Goal: Use online tool/utility: Utilize a website feature to perform a specific function

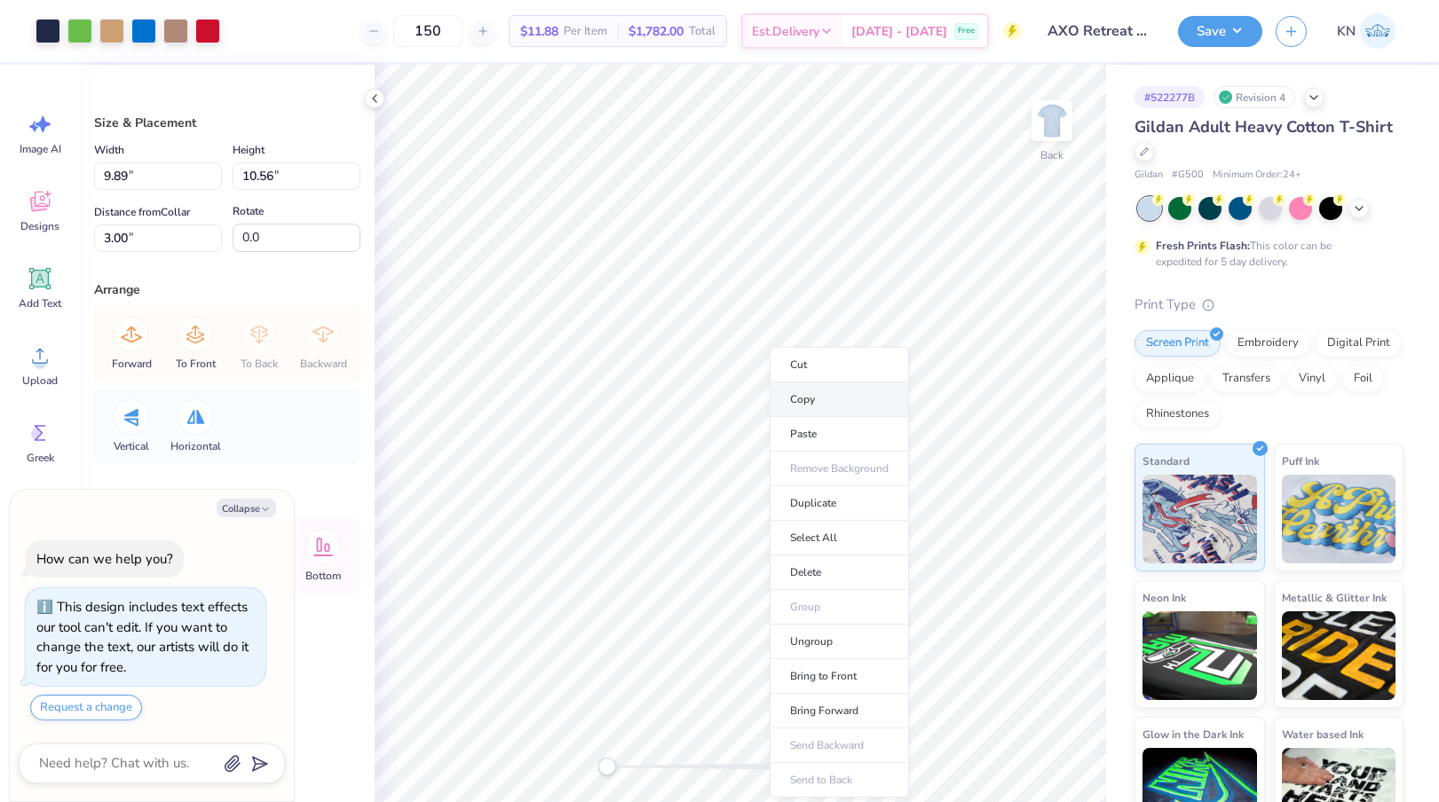
click at [837, 403] on li "Copy" at bounding box center [839, 400] width 139 height 35
click at [1058, 118] on img at bounding box center [1051, 120] width 71 height 71
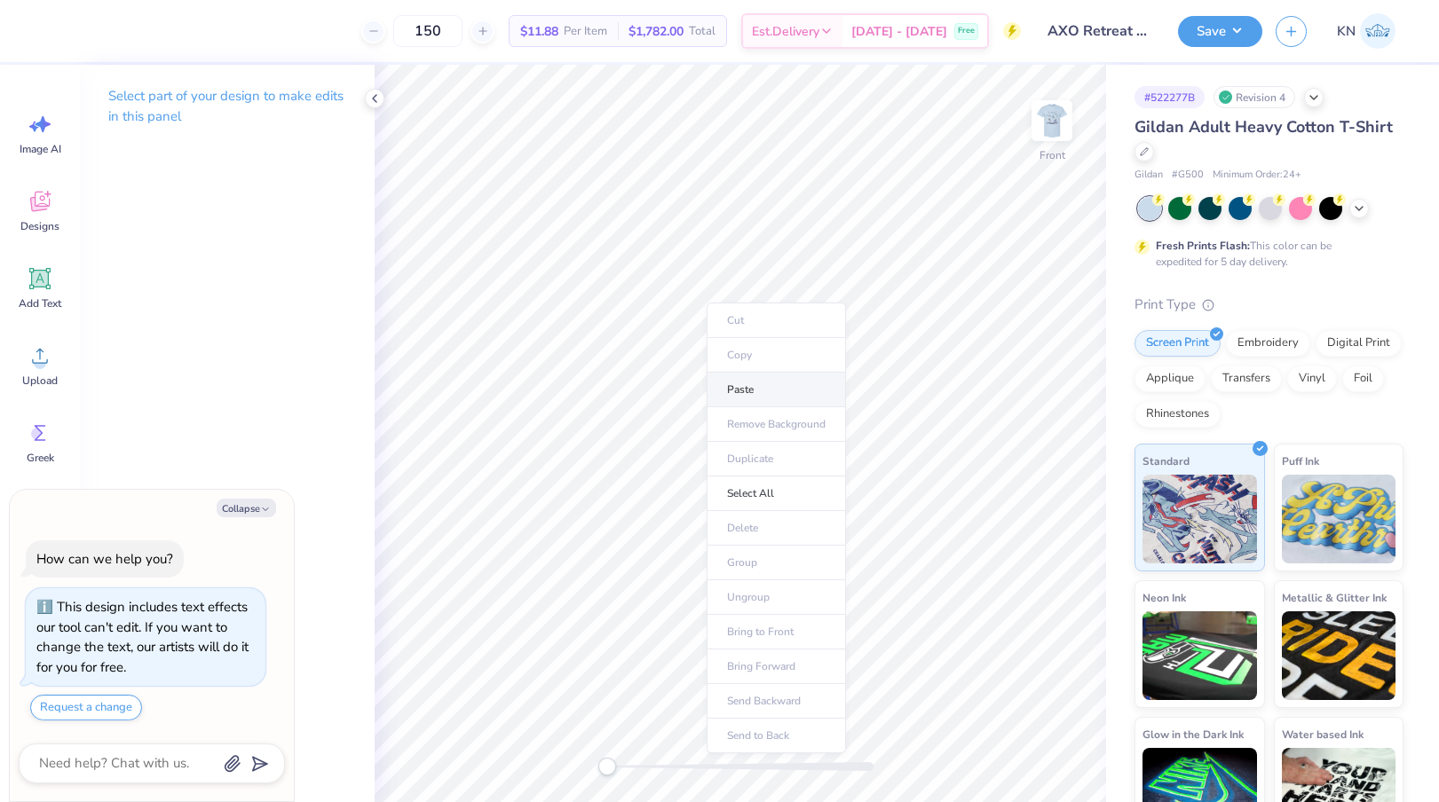
click at [738, 379] on li "Paste" at bounding box center [776, 390] width 139 height 35
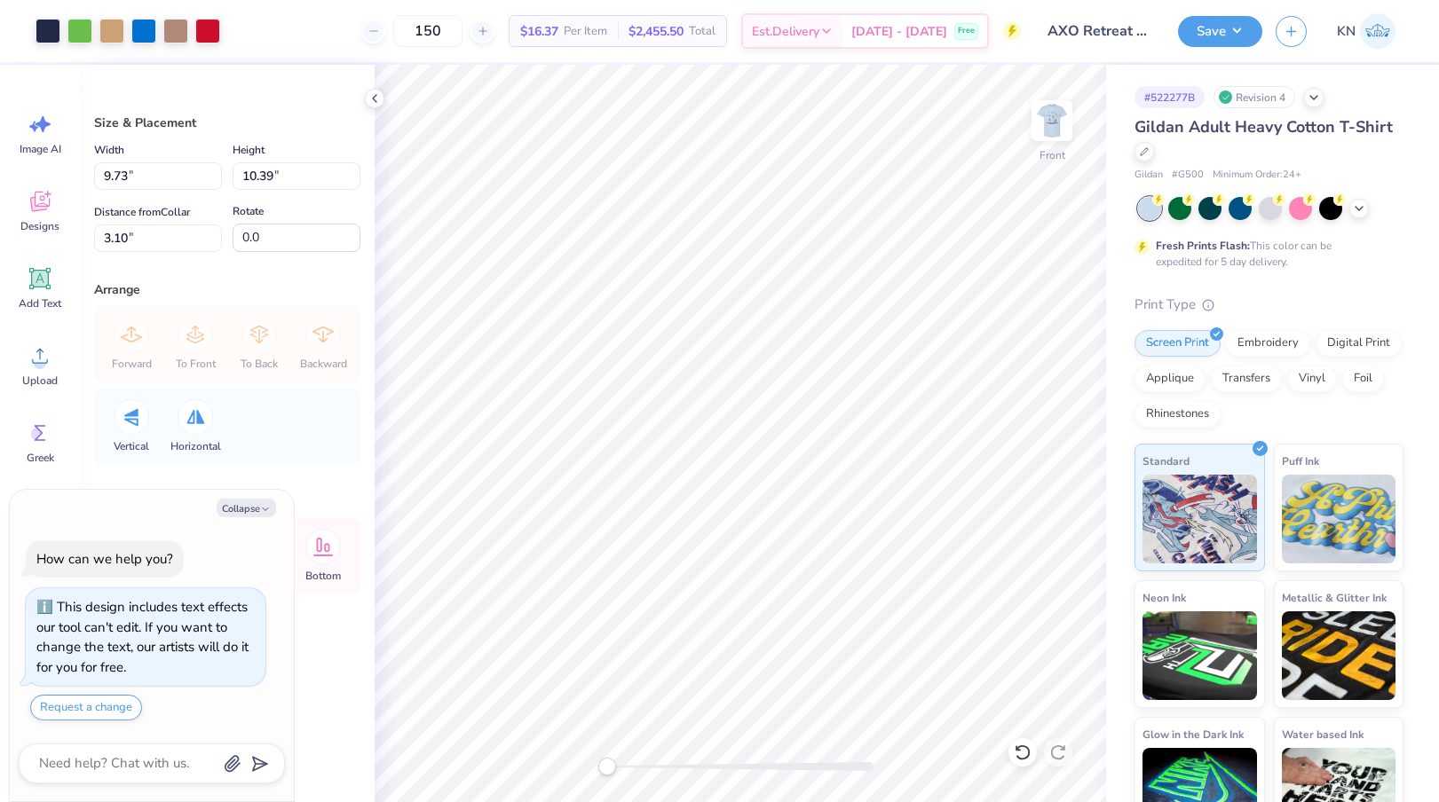
type textarea "x"
type input "10.89"
type input "11.63"
type input "3.00"
click at [1052, 121] on img at bounding box center [1051, 120] width 71 height 71
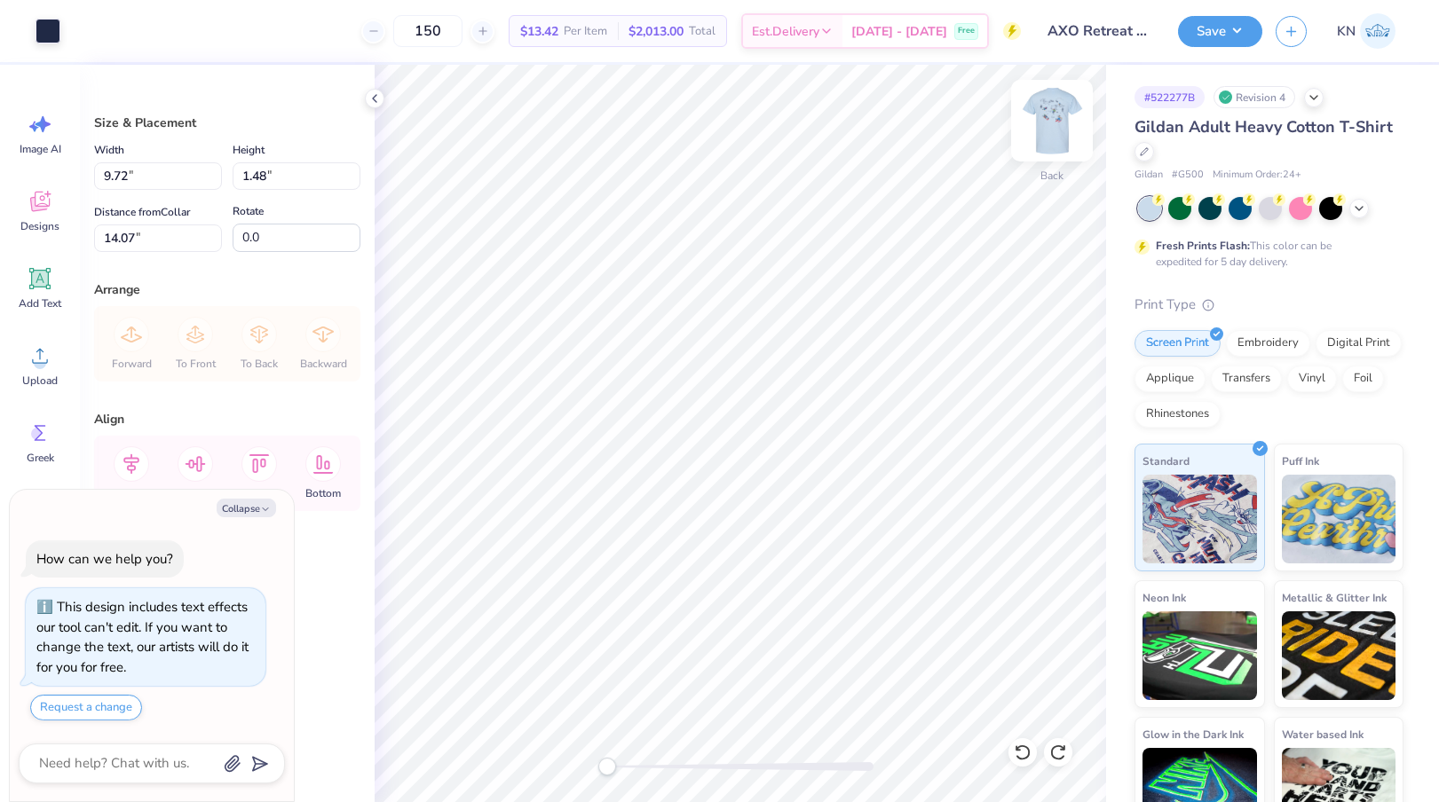
type textarea "x"
type input "3.96"
click at [814, 305] on li "Copy" at bounding box center [817, 306] width 139 height 35
click at [1059, 121] on img at bounding box center [1051, 120] width 71 height 71
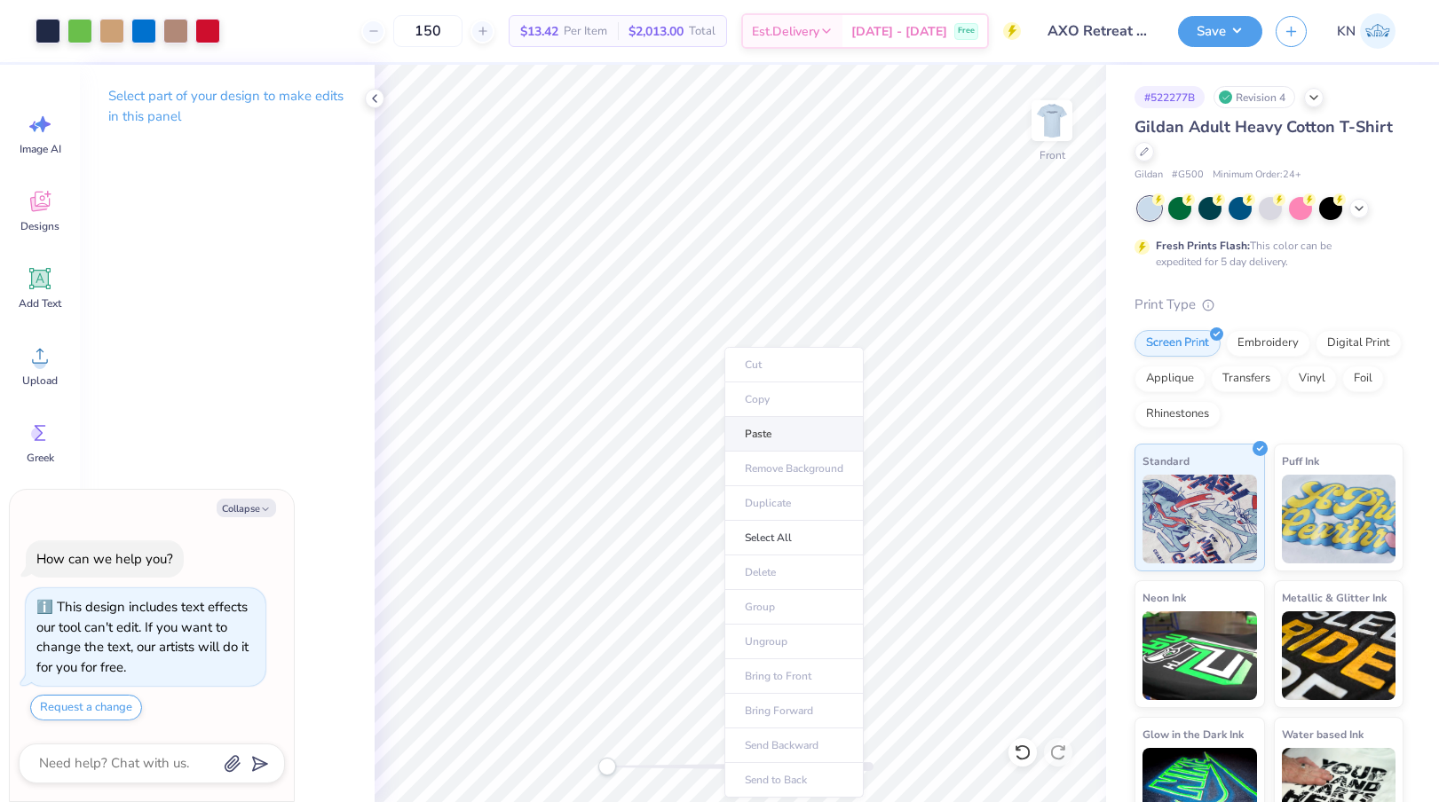
click at [790, 436] on li "Paste" at bounding box center [793, 434] width 139 height 35
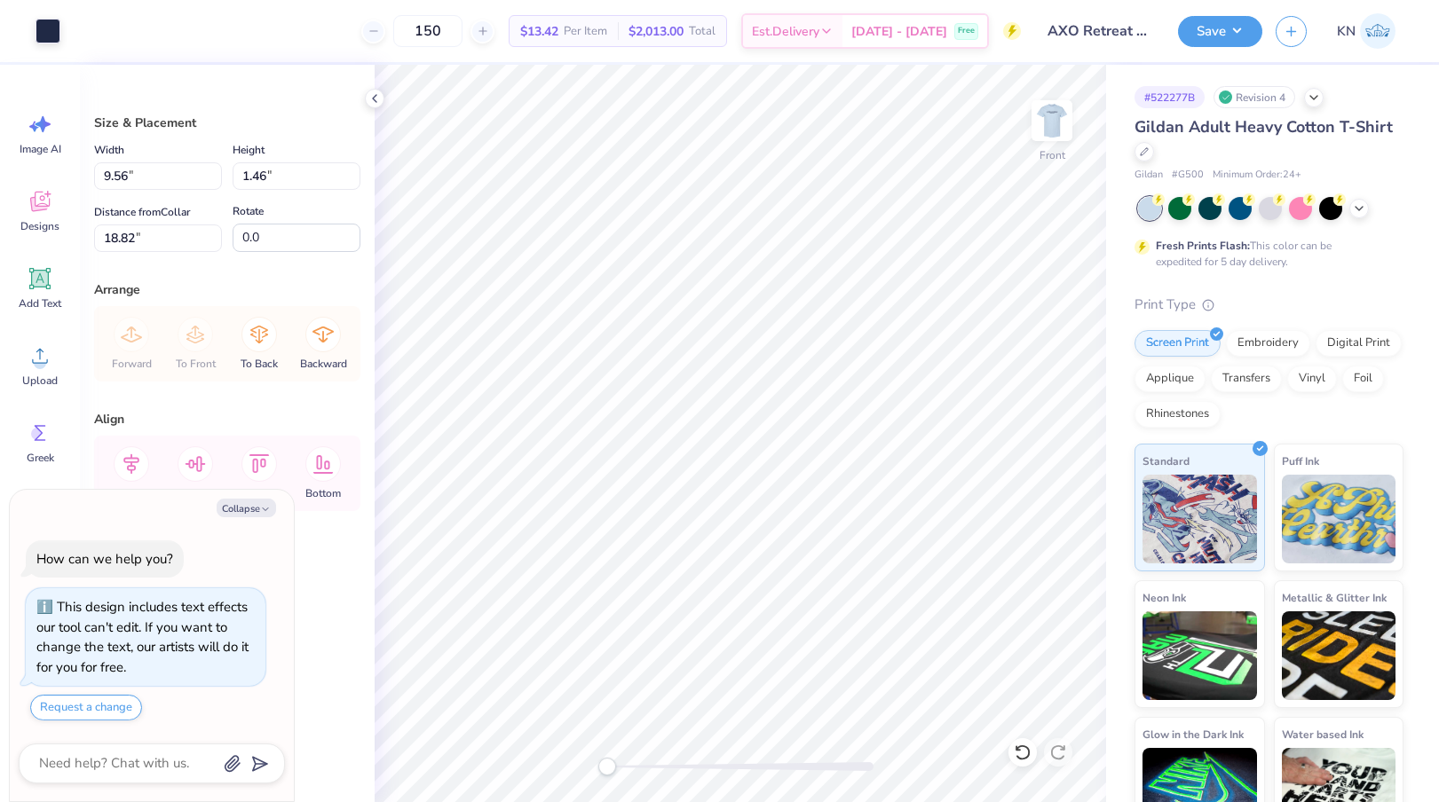
type textarea "x"
type input "15.29"
type textarea "x"
type input "8.25"
type input "1.26"
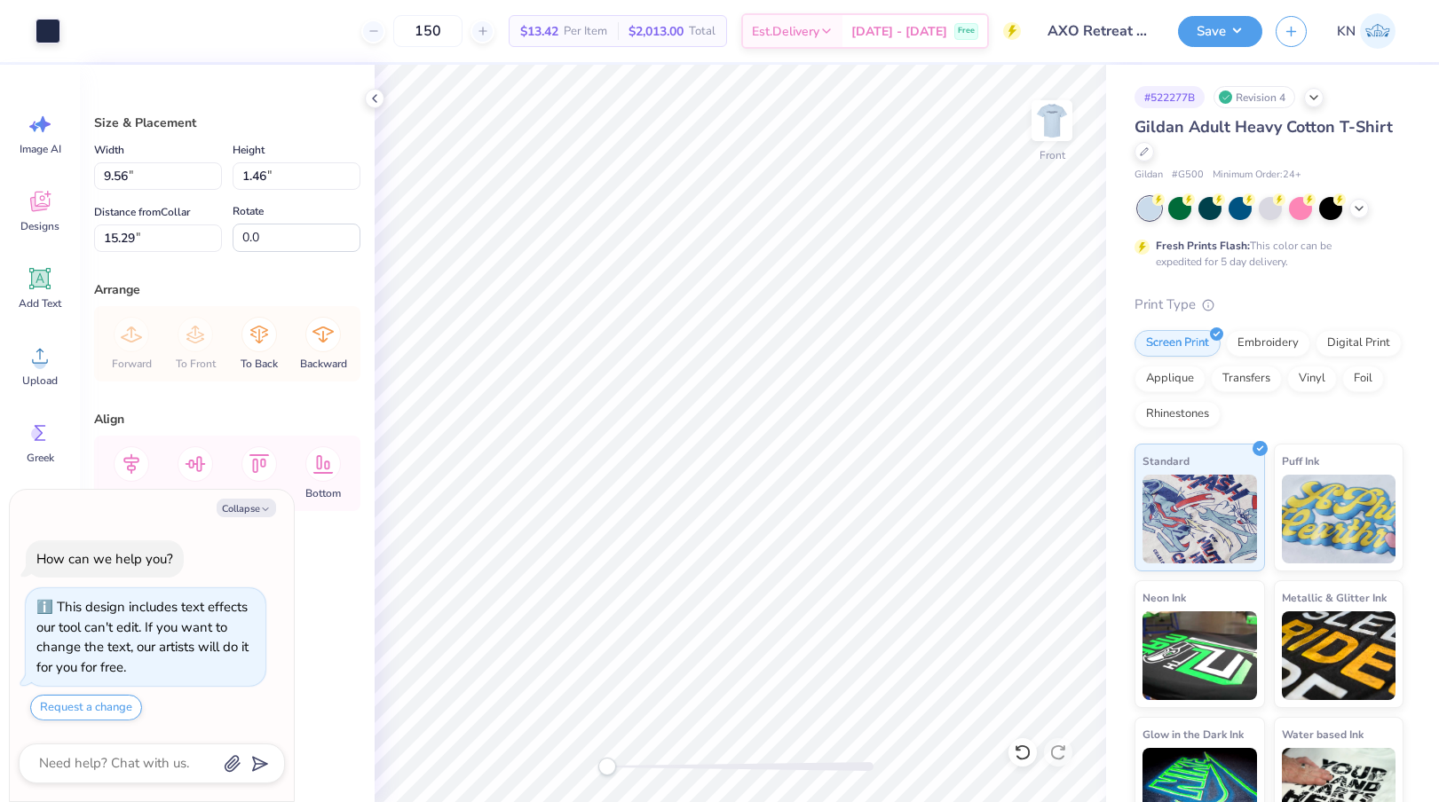
type input "15.49"
type textarea "x"
type input "15.29"
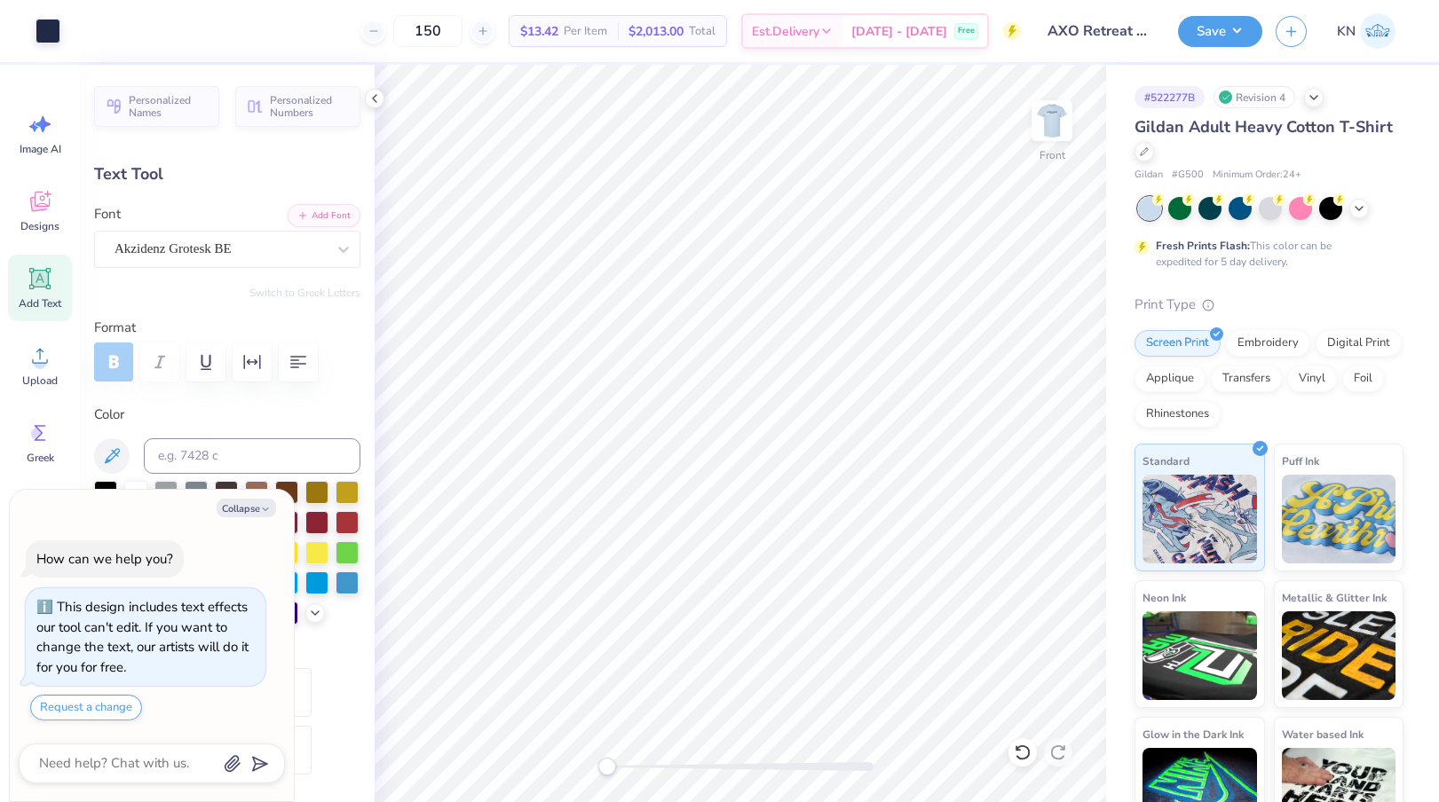
type textarea "x"
type input "3.63"
type input "0.28"
type input "16.26"
type textarea "x"
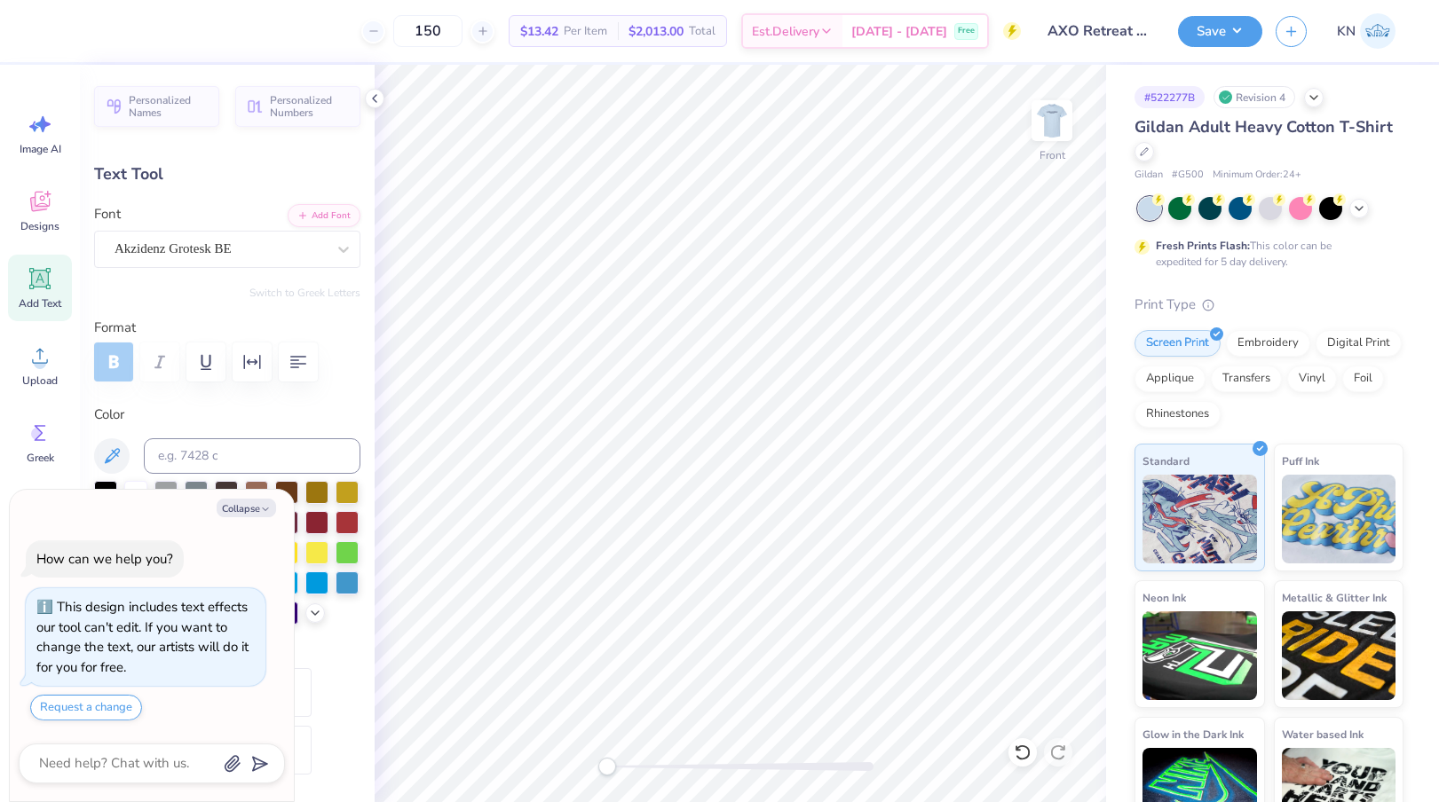
type input "6.52"
type input "0.51"
click at [1047, 116] on img at bounding box center [1051, 120] width 71 height 71
type textarea "x"
type input "4.27"
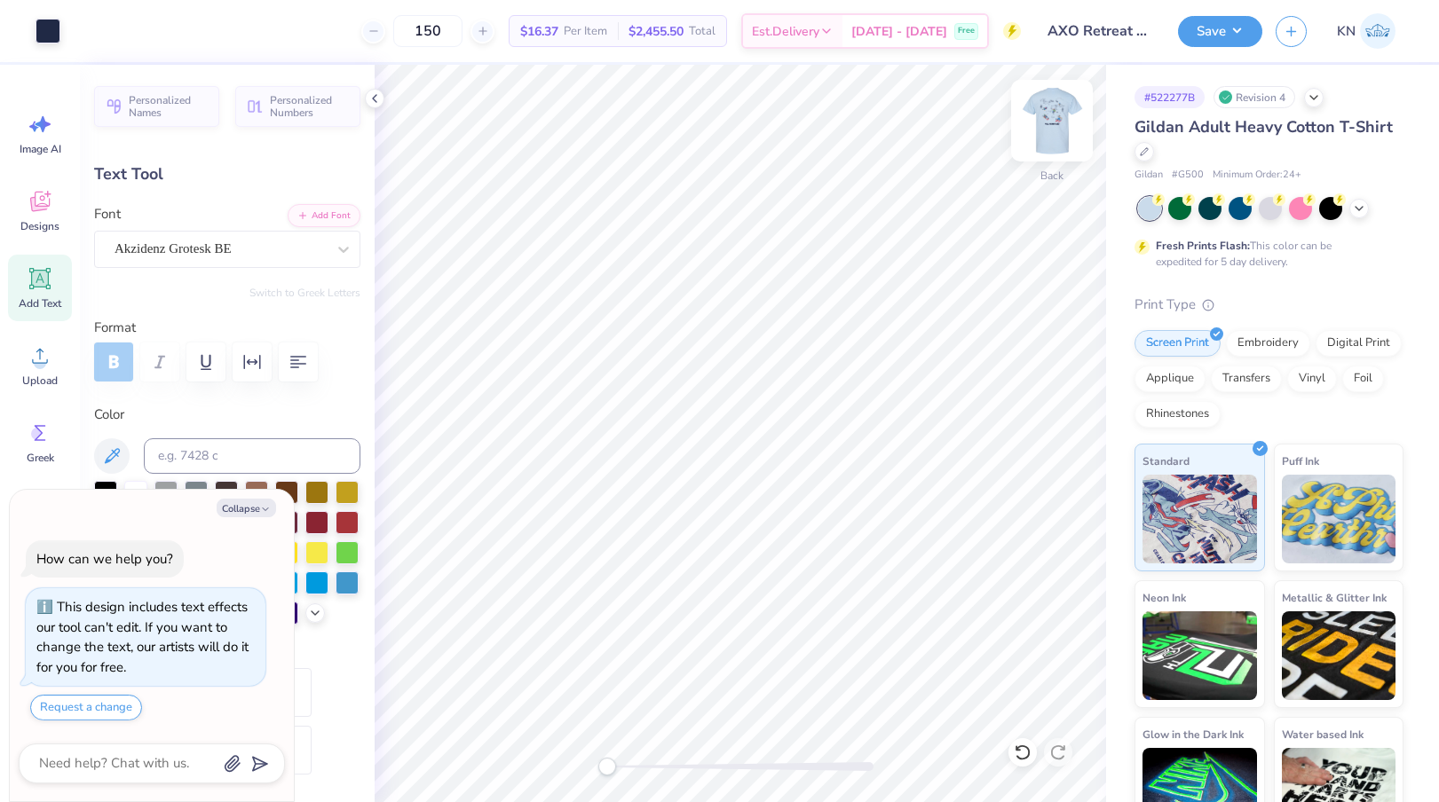
type input "0.33"
type input "5.11"
type textarea "x"
type input "9.72"
type input "0.79"
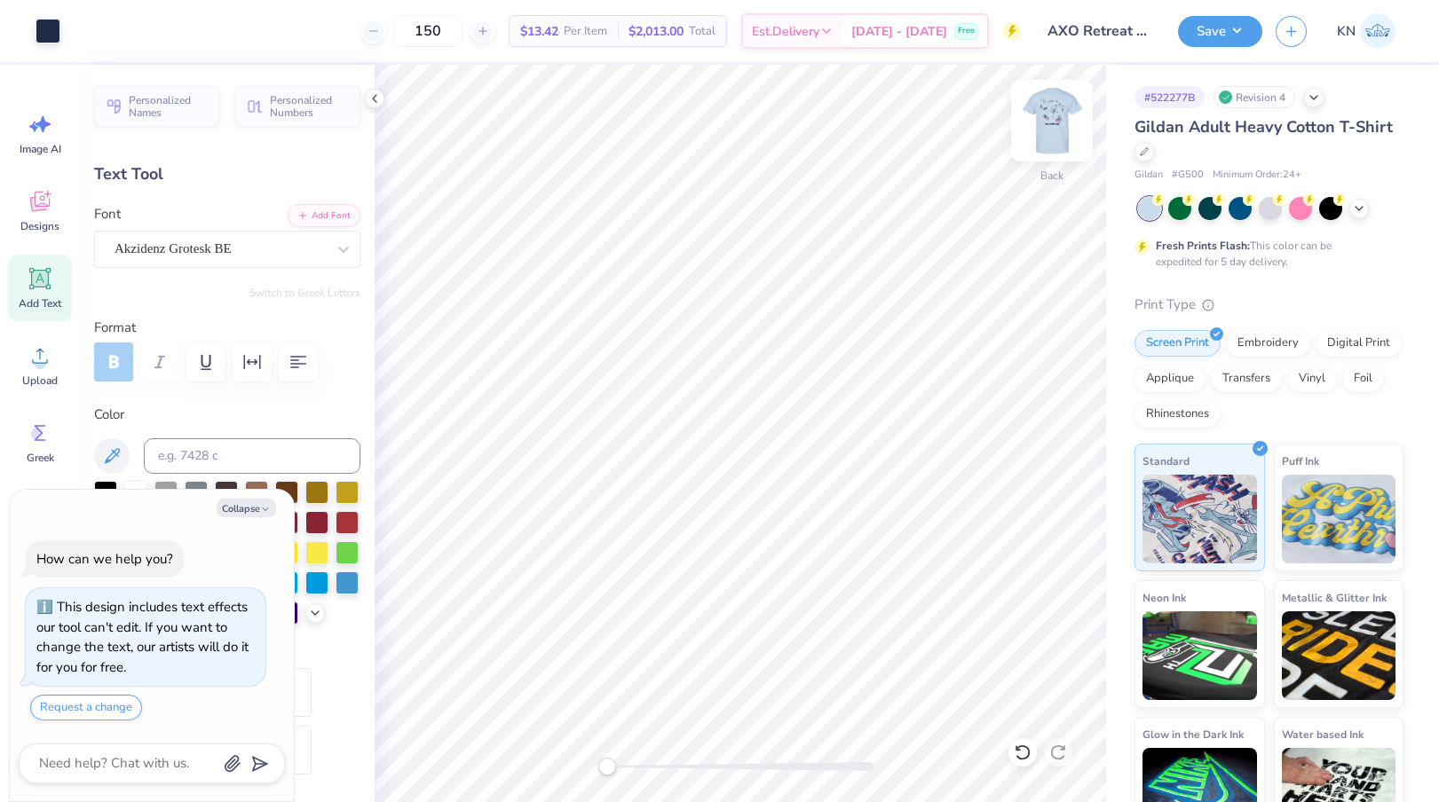
type input "3.96"
type textarea "x"
type input "8.08"
type input "0.66"
type textarea "x"
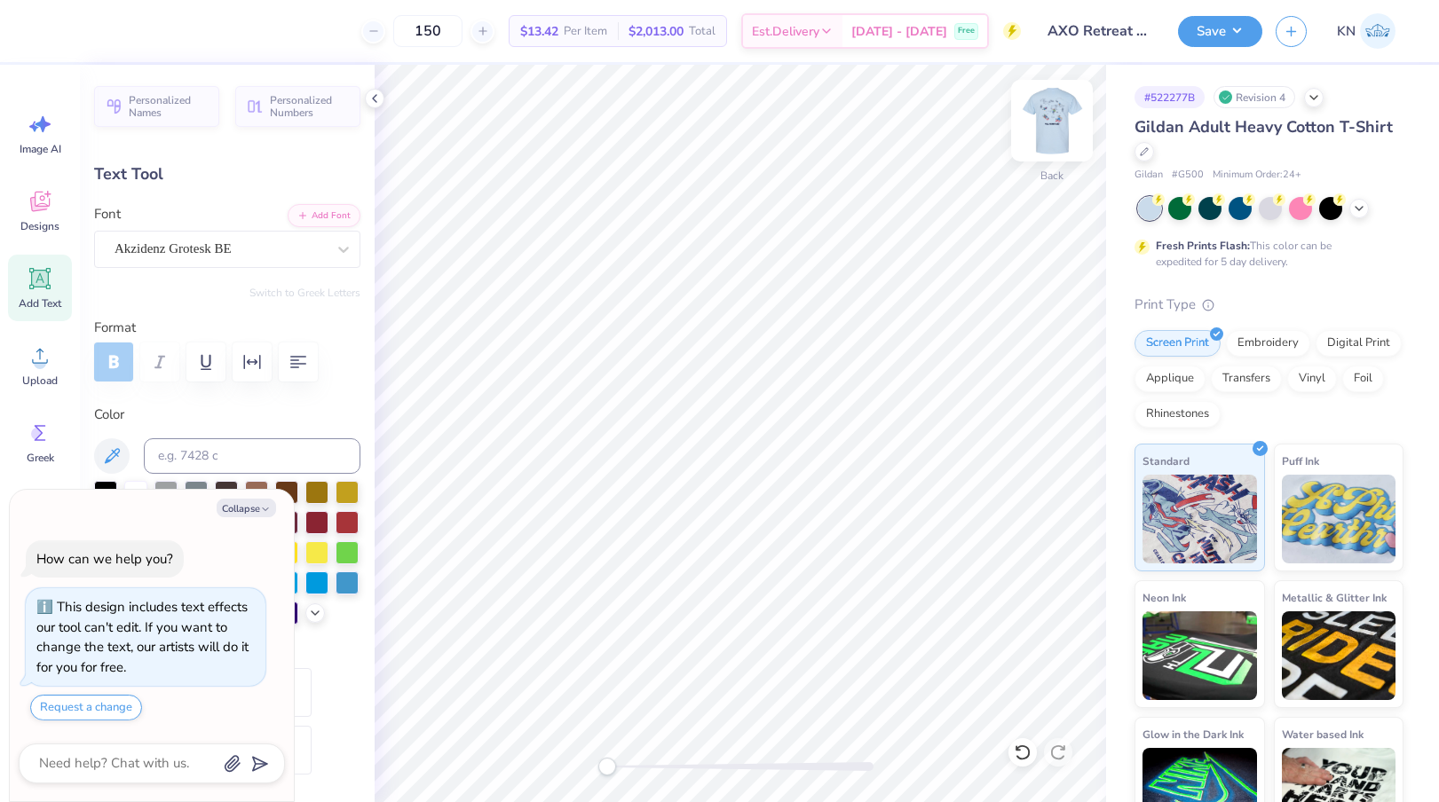
type input "7.04"
type input "0.57"
type input "4.32"
click at [375, 99] on icon at bounding box center [375, 98] width 14 height 14
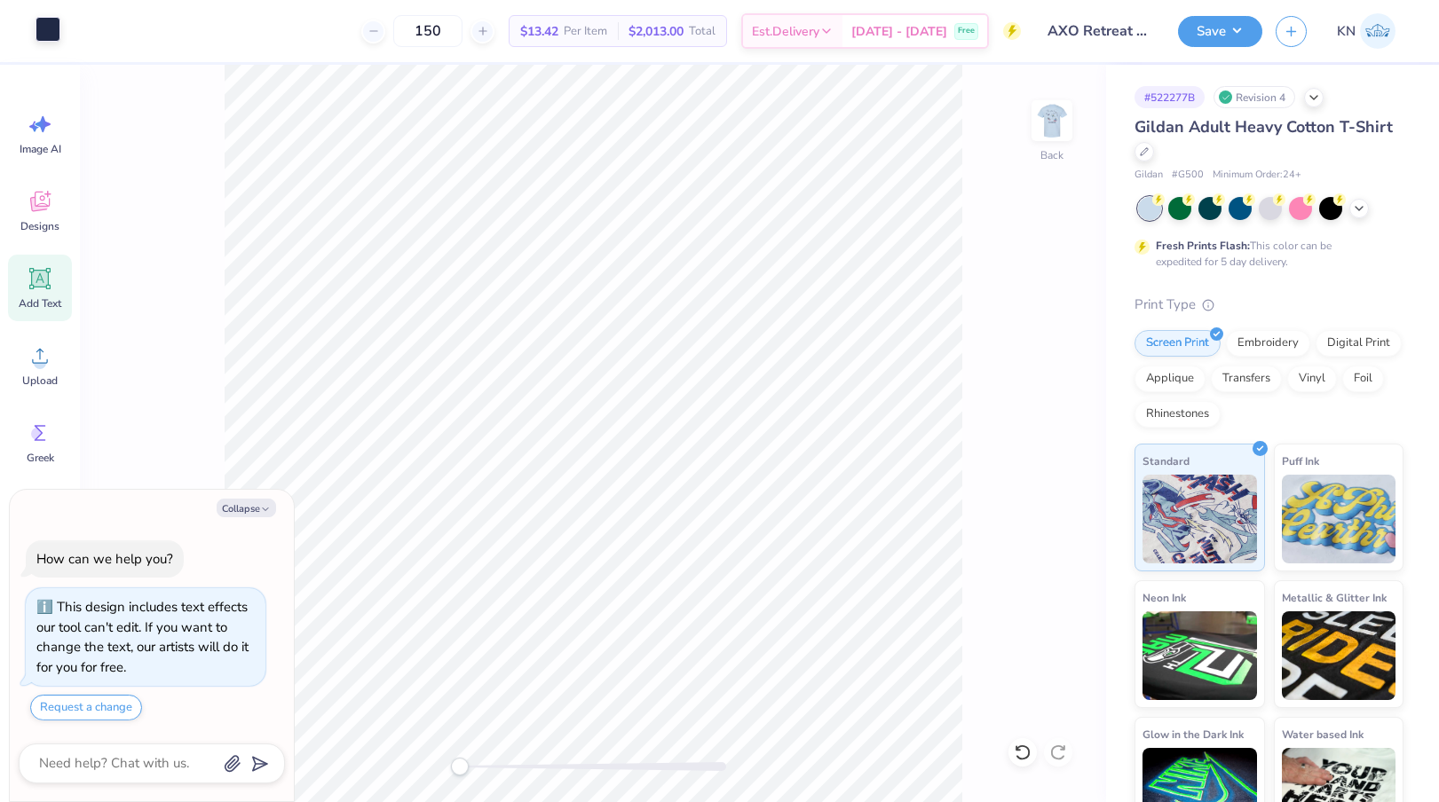
click at [36, 31] on div at bounding box center [48, 29] width 25 height 25
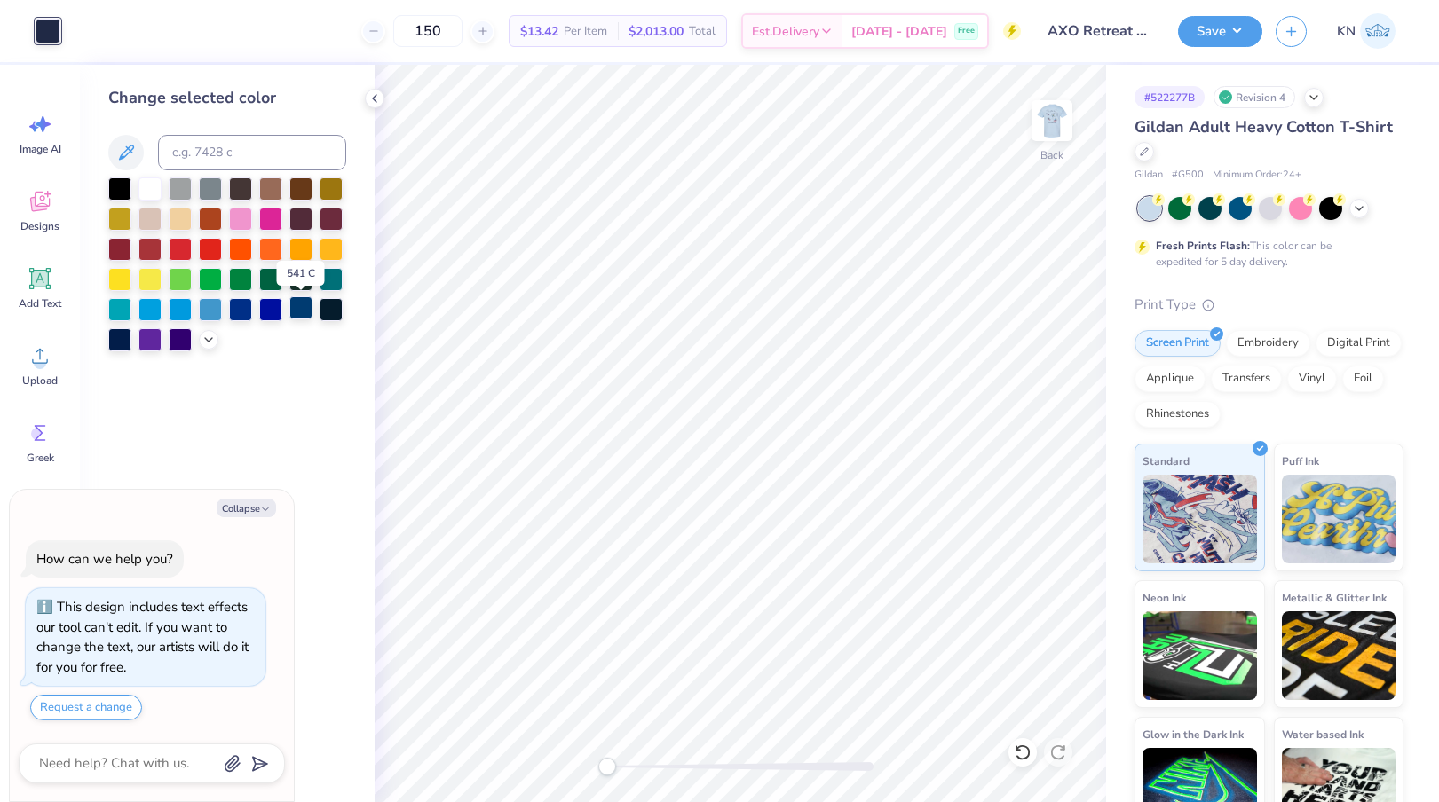
click at [301, 312] on div at bounding box center [300, 307] width 23 height 23
click at [1051, 115] on img at bounding box center [1051, 120] width 71 height 71
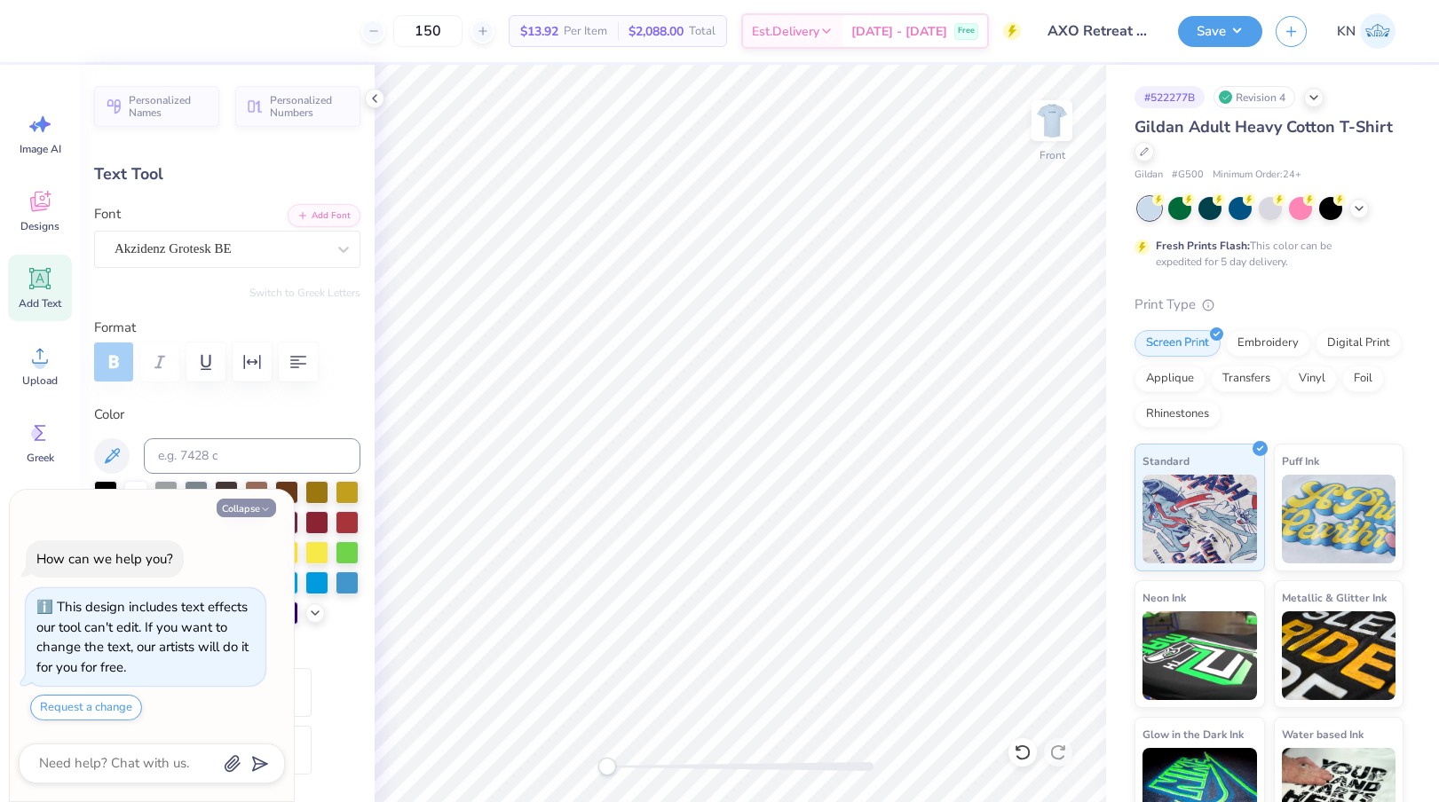
click at [263, 504] on icon "button" at bounding box center [265, 509] width 11 height 11
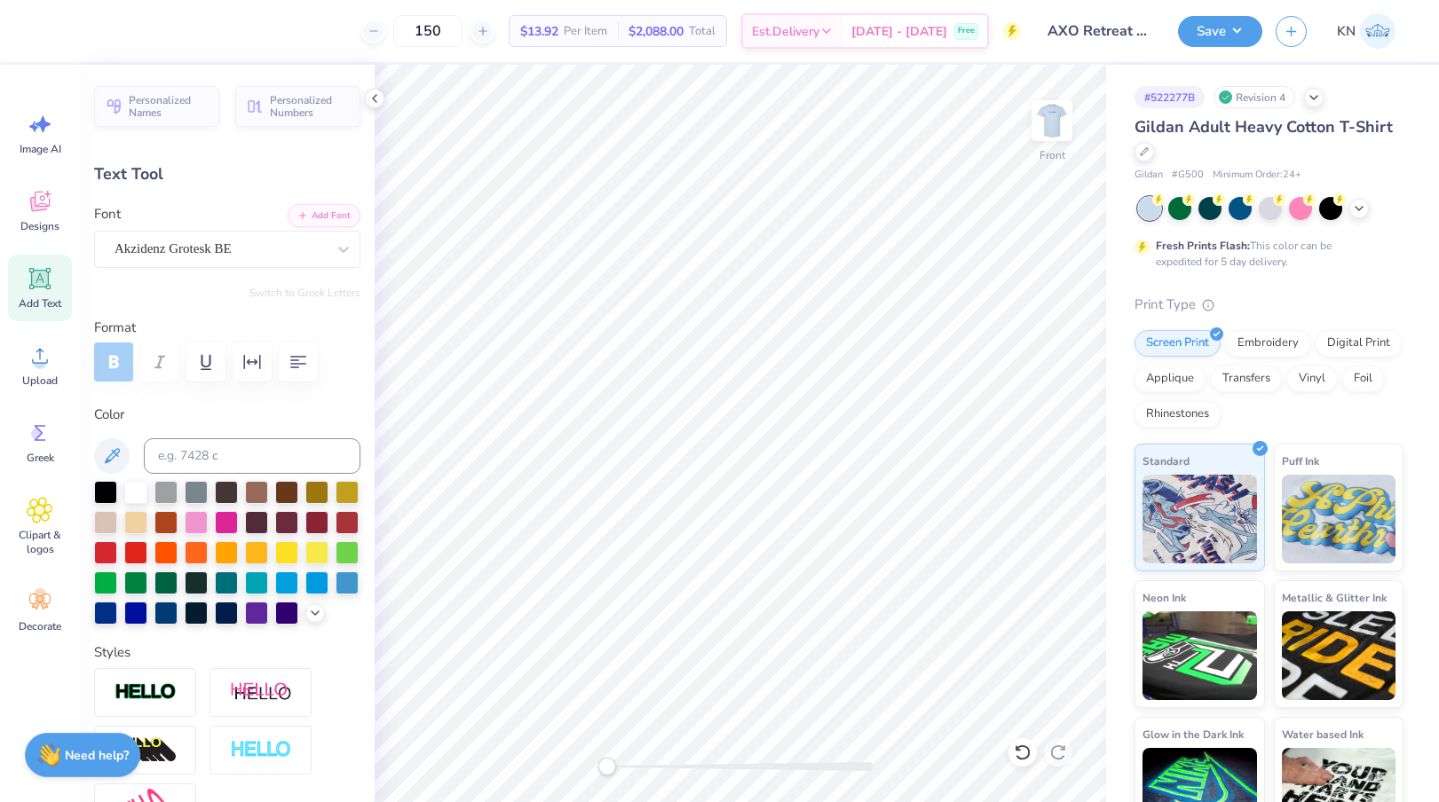
type textarea "x"
click at [375, 96] on polyline at bounding box center [375, 98] width 4 height 7
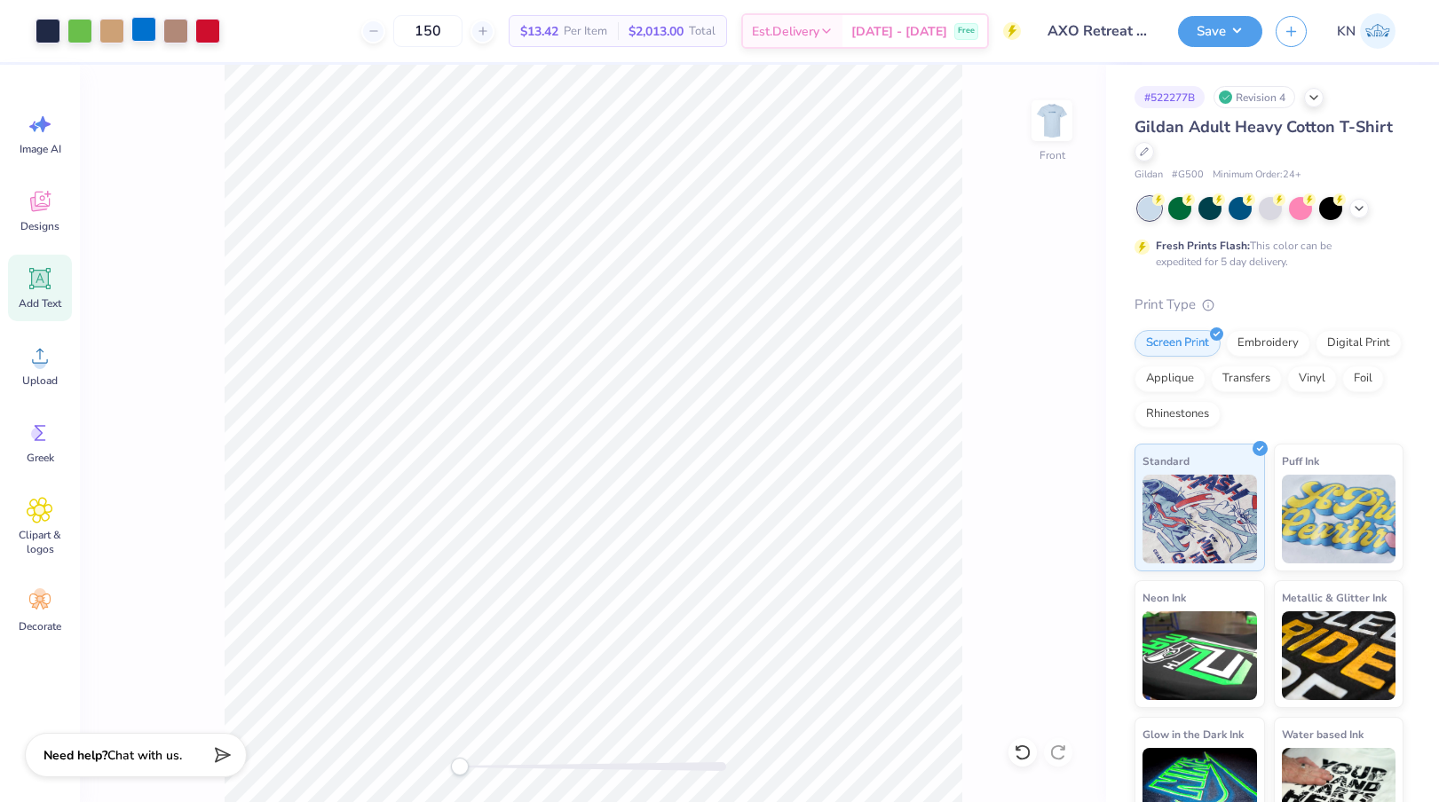
click at [142, 35] on div at bounding box center [143, 29] width 25 height 25
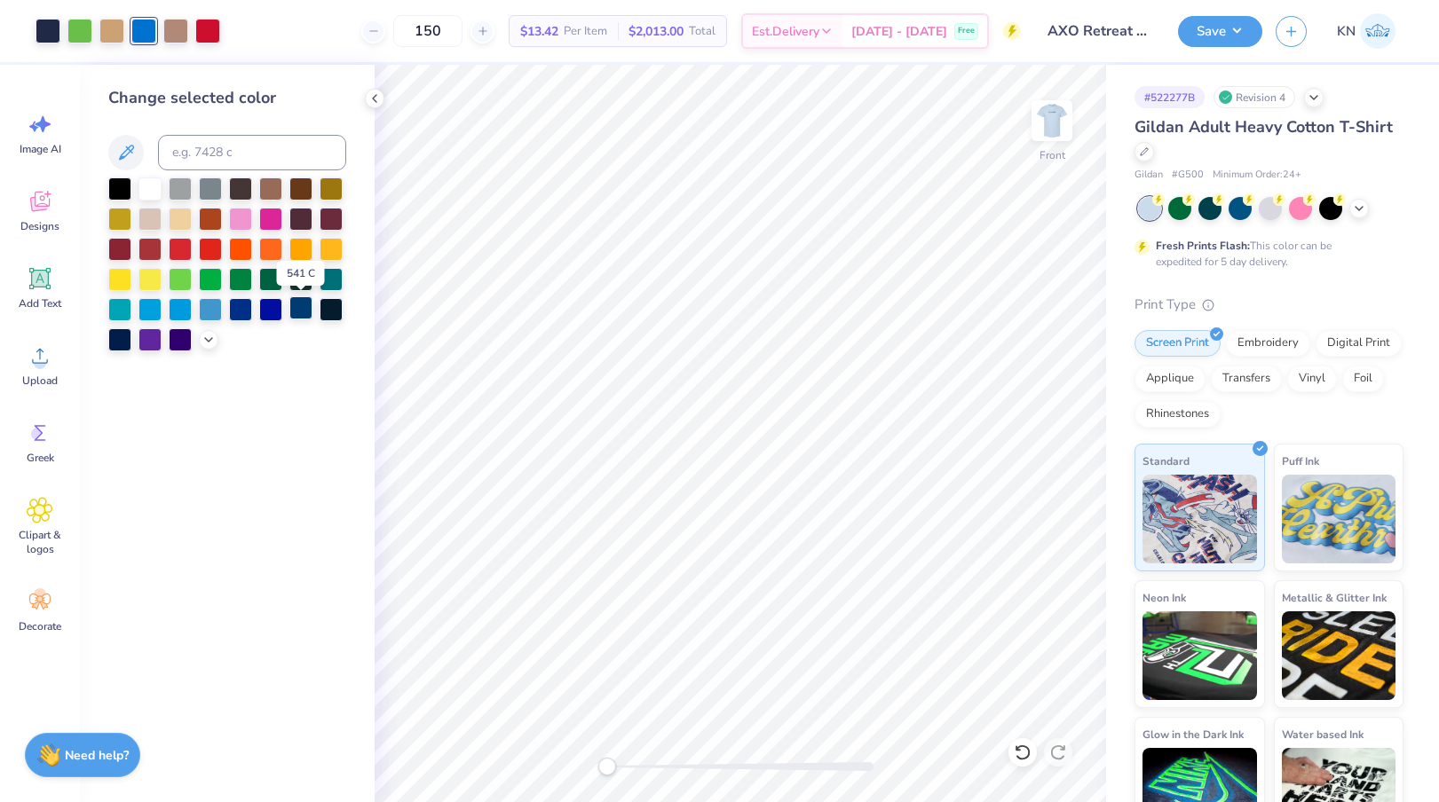
click at [300, 306] on div at bounding box center [300, 307] width 23 height 23
click at [53, 28] on div at bounding box center [48, 29] width 25 height 25
click at [303, 311] on div at bounding box center [300, 307] width 23 height 23
click at [377, 100] on icon at bounding box center [375, 98] width 14 height 14
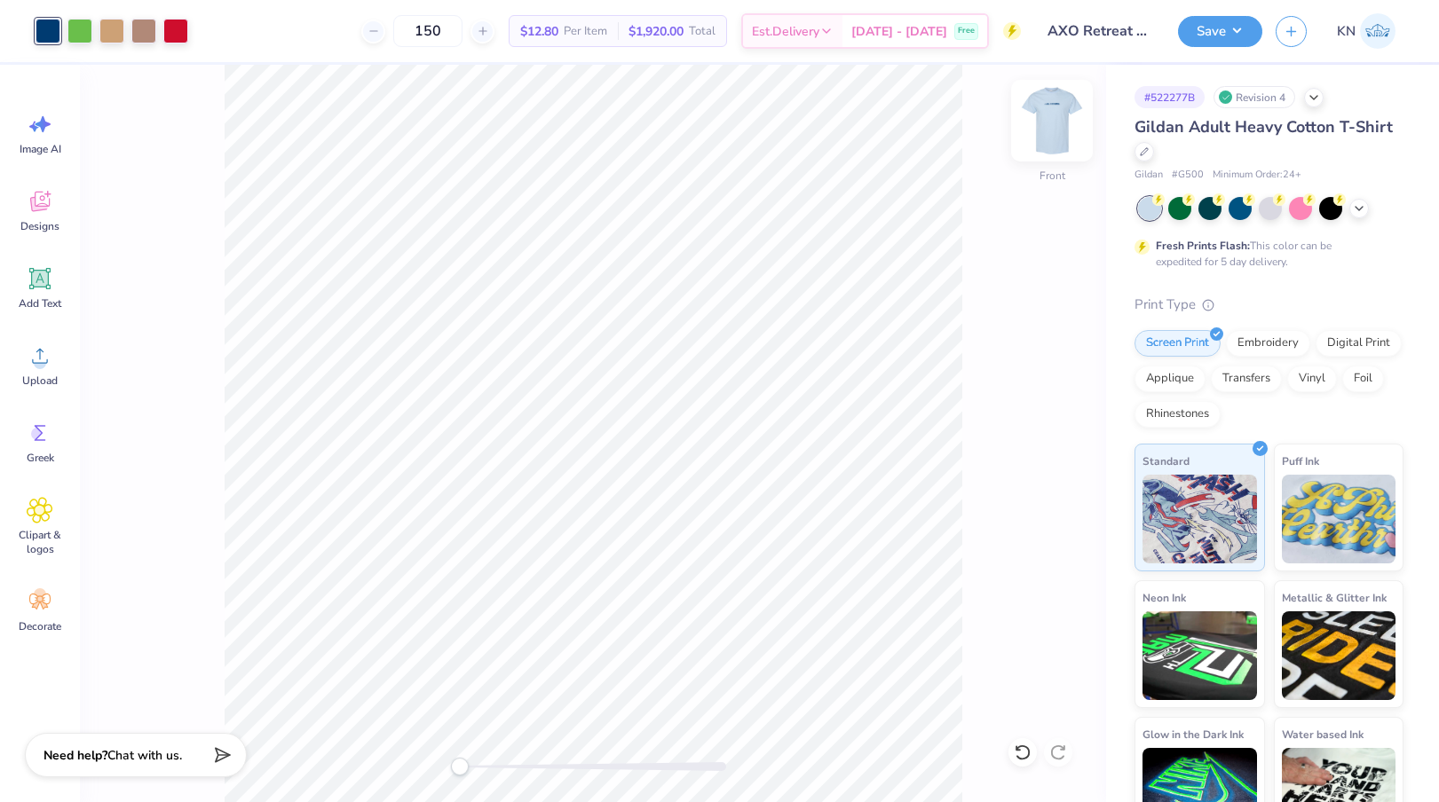
click at [1057, 142] on img at bounding box center [1051, 120] width 71 height 71
click at [1208, 34] on button "Save" at bounding box center [1220, 28] width 84 height 31
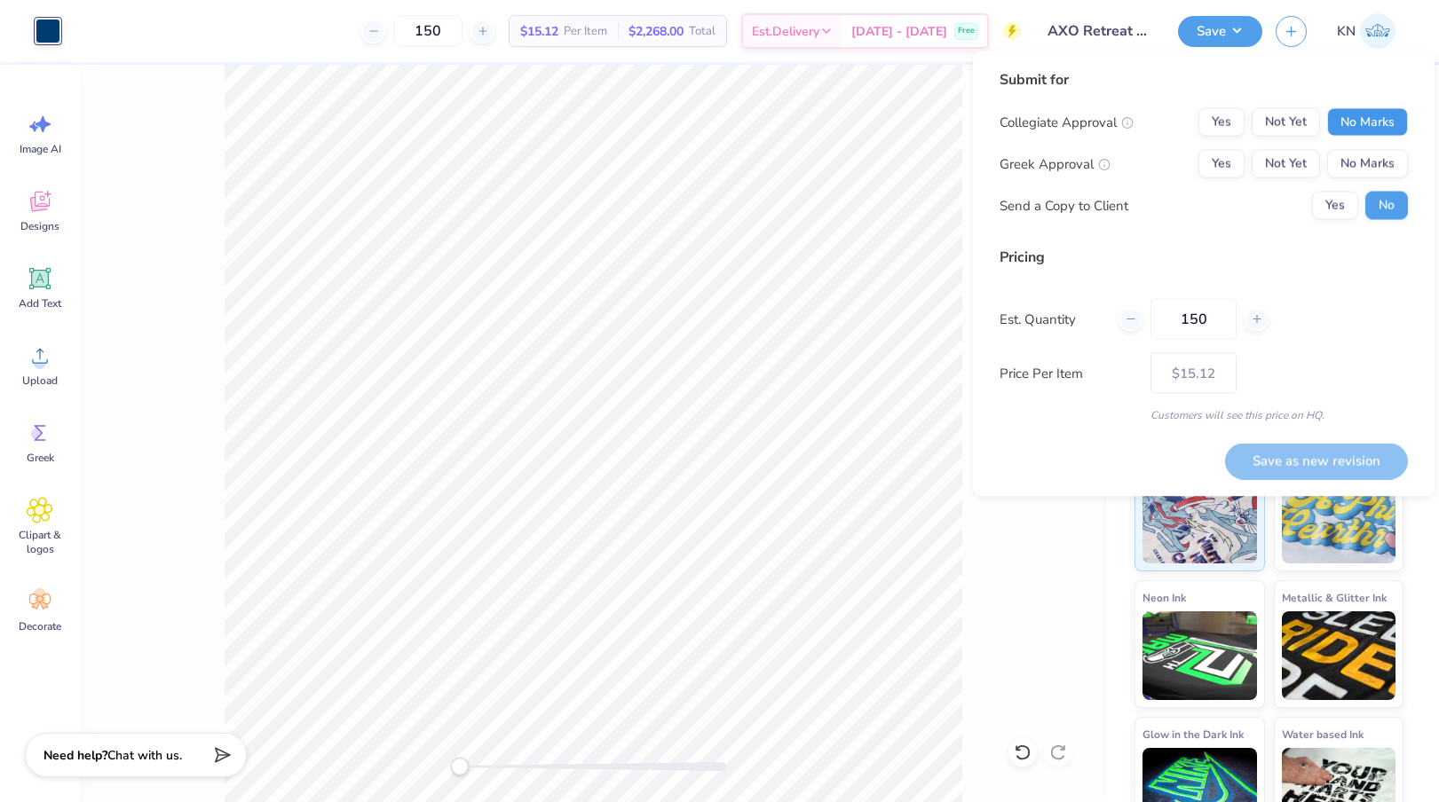
click at [1373, 120] on button "No Marks" at bounding box center [1367, 122] width 81 height 28
click at [1213, 162] on button "Yes" at bounding box center [1221, 164] width 46 height 28
click at [1307, 452] on button "Save as new revision" at bounding box center [1316, 461] width 183 height 36
type input "$15.12"
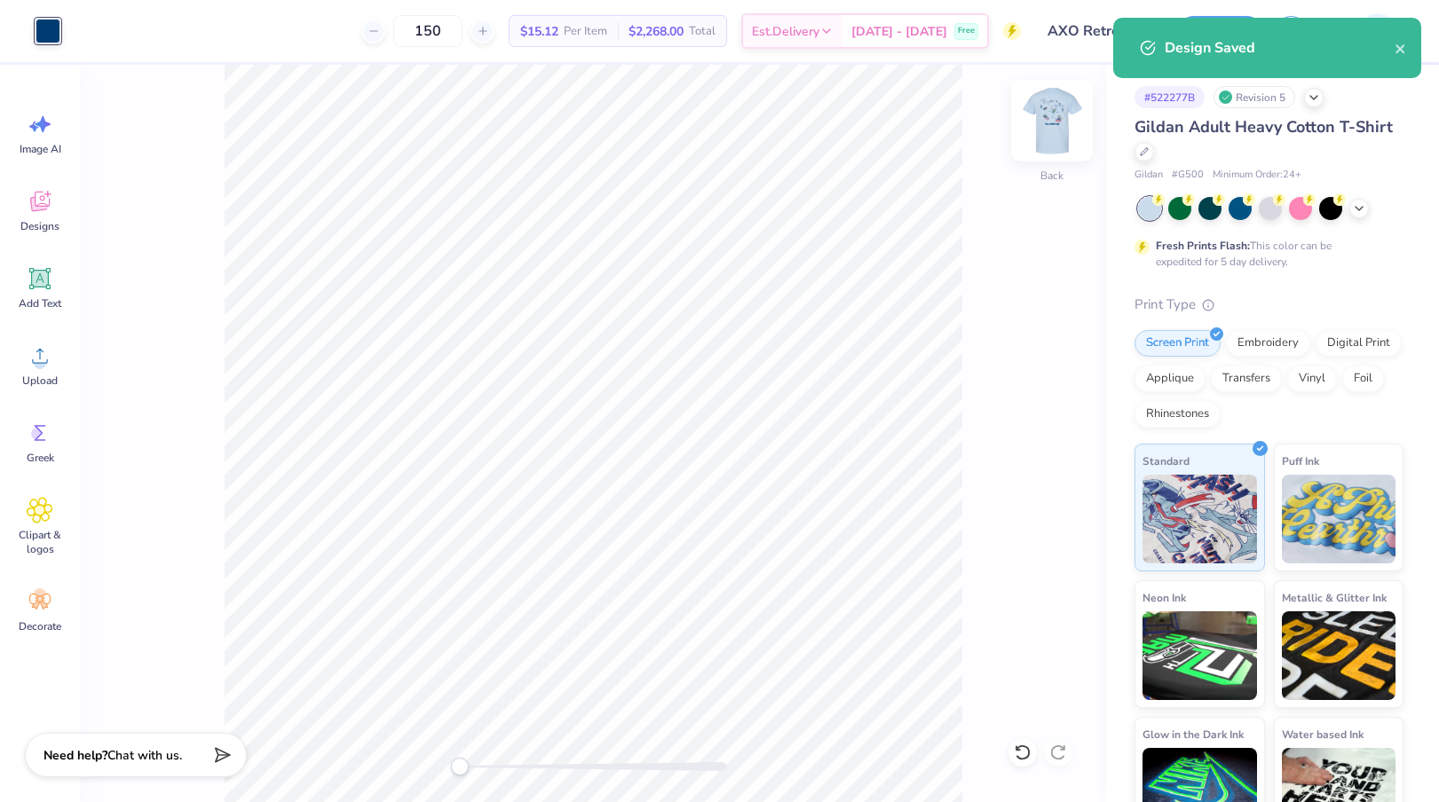
click at [1058, 114] on img at bounding box center [1051, 120] width 71 height 71
